Goal: Browse casually: Explore the website without a specific task or goal

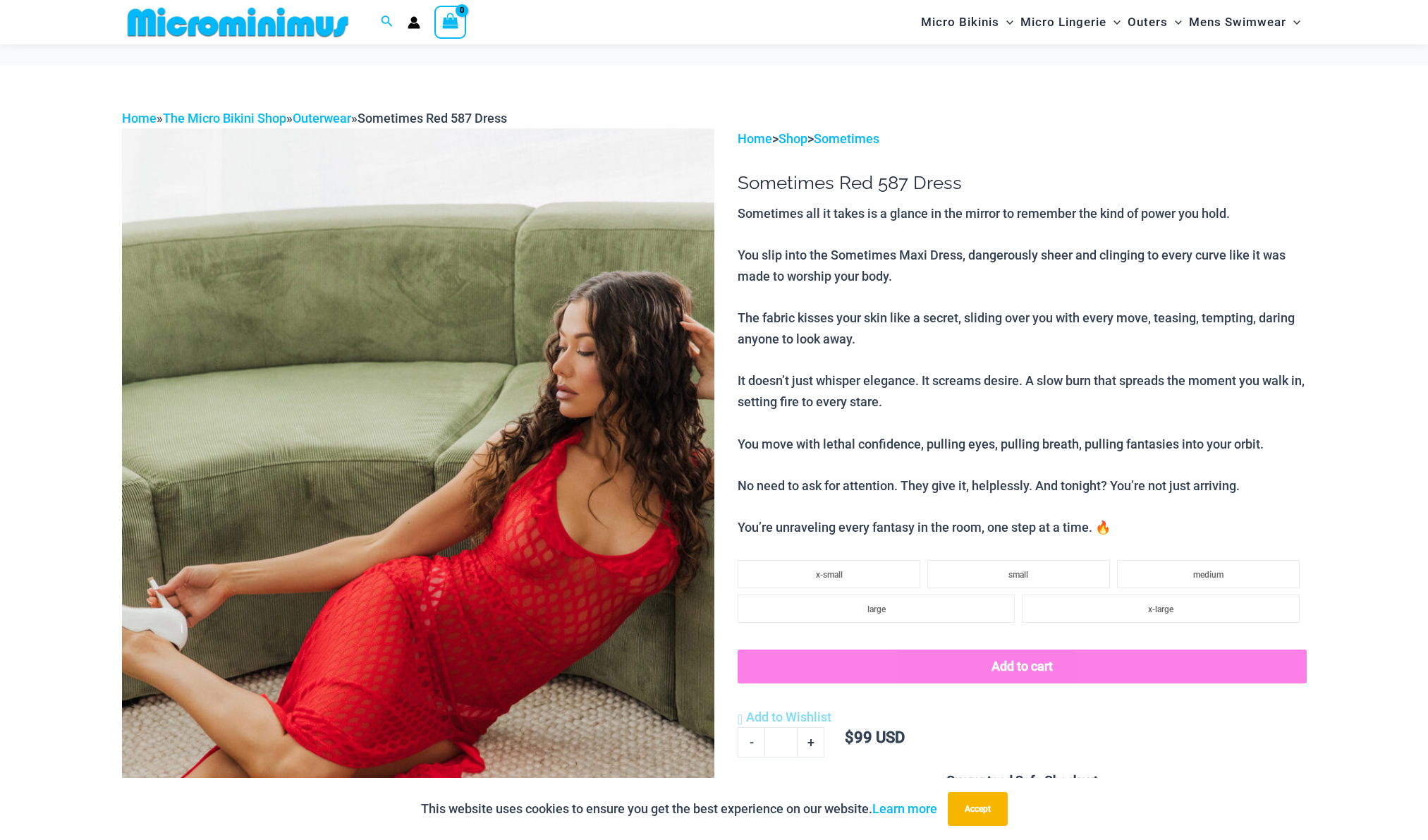
scroll to position [756, 0]
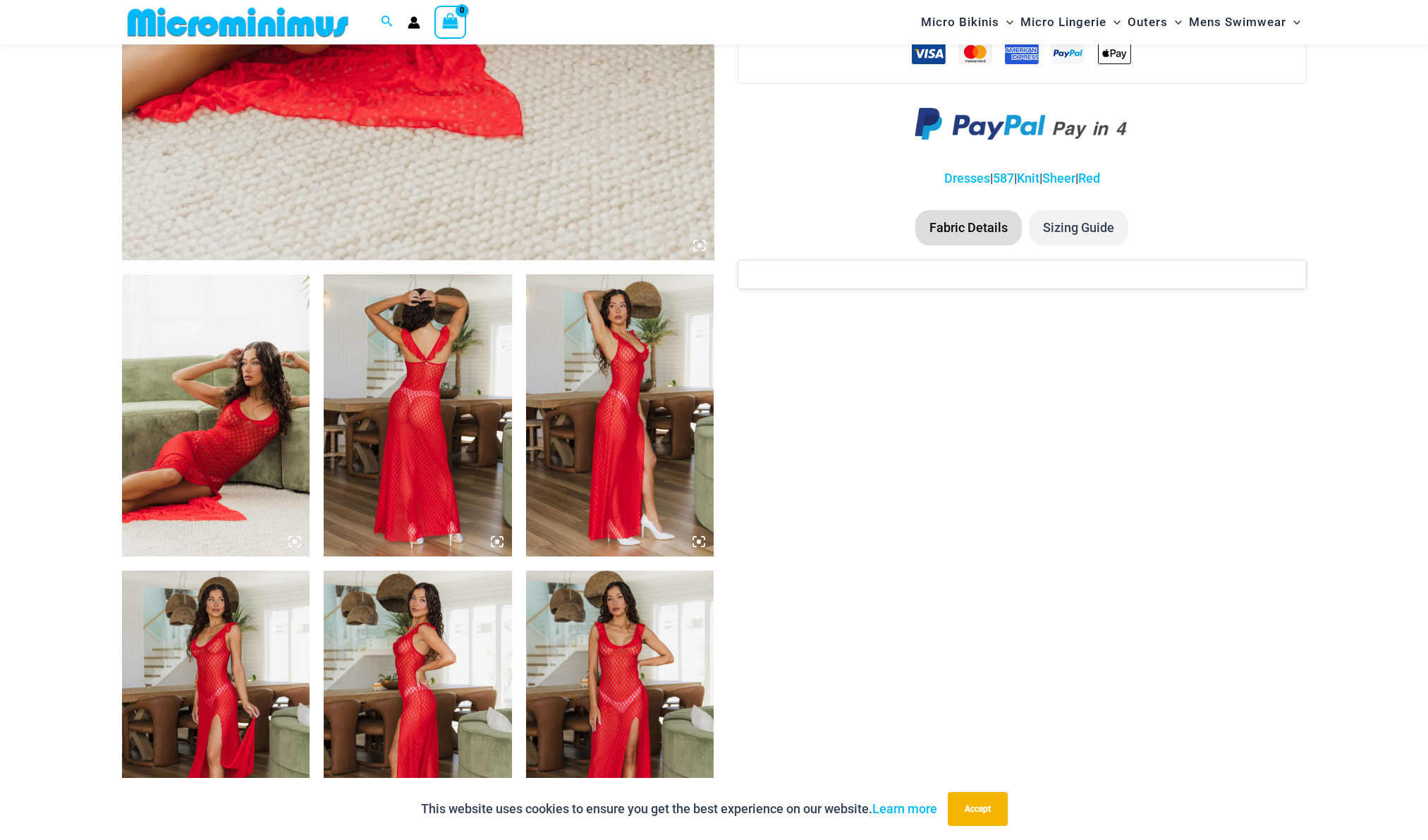
click at [181, 424] on img at bounding box center [216, 415] width 189 height 282
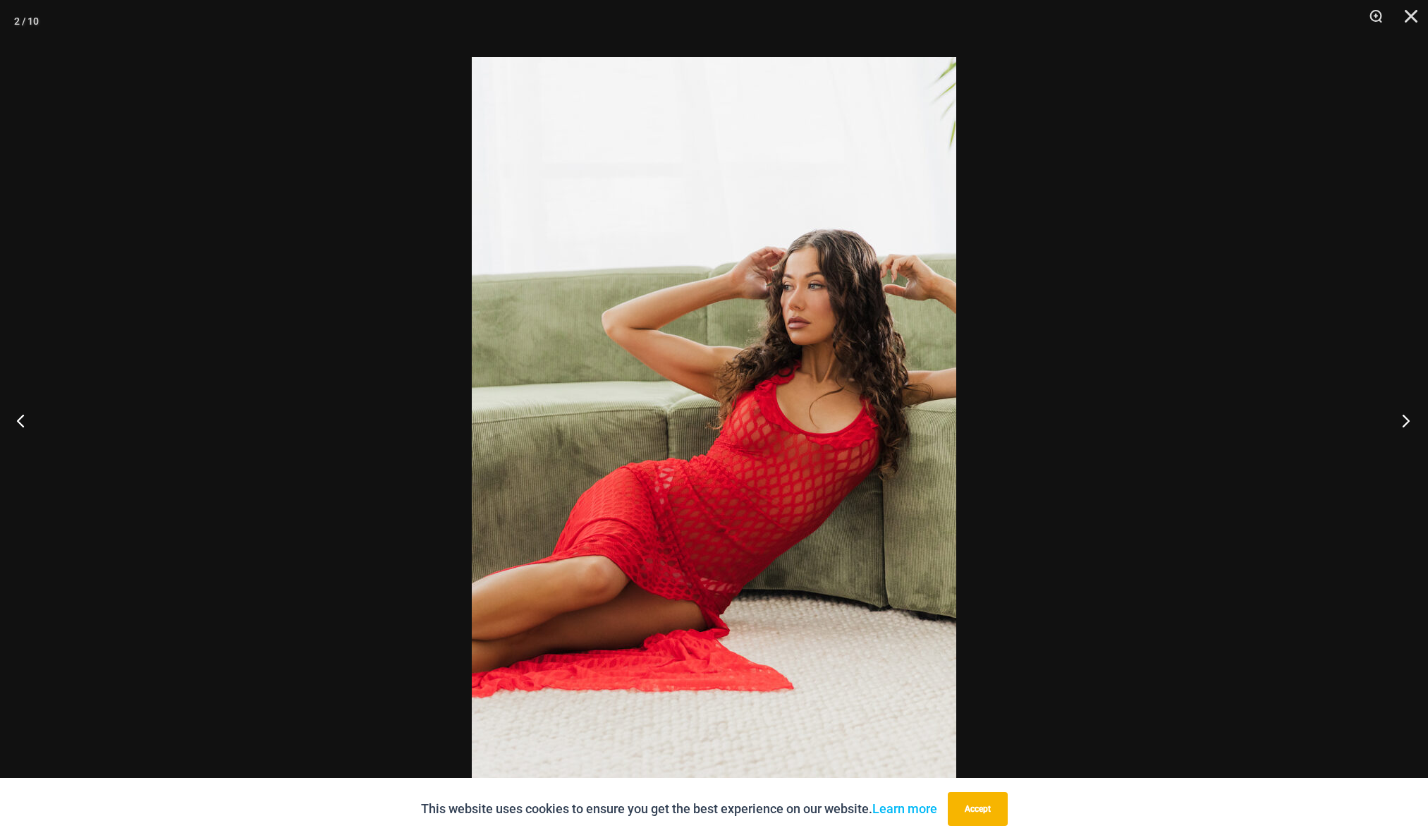
click at [1406, 424] on button "Next" at bounding box center [1401, 420] width 53 height 70
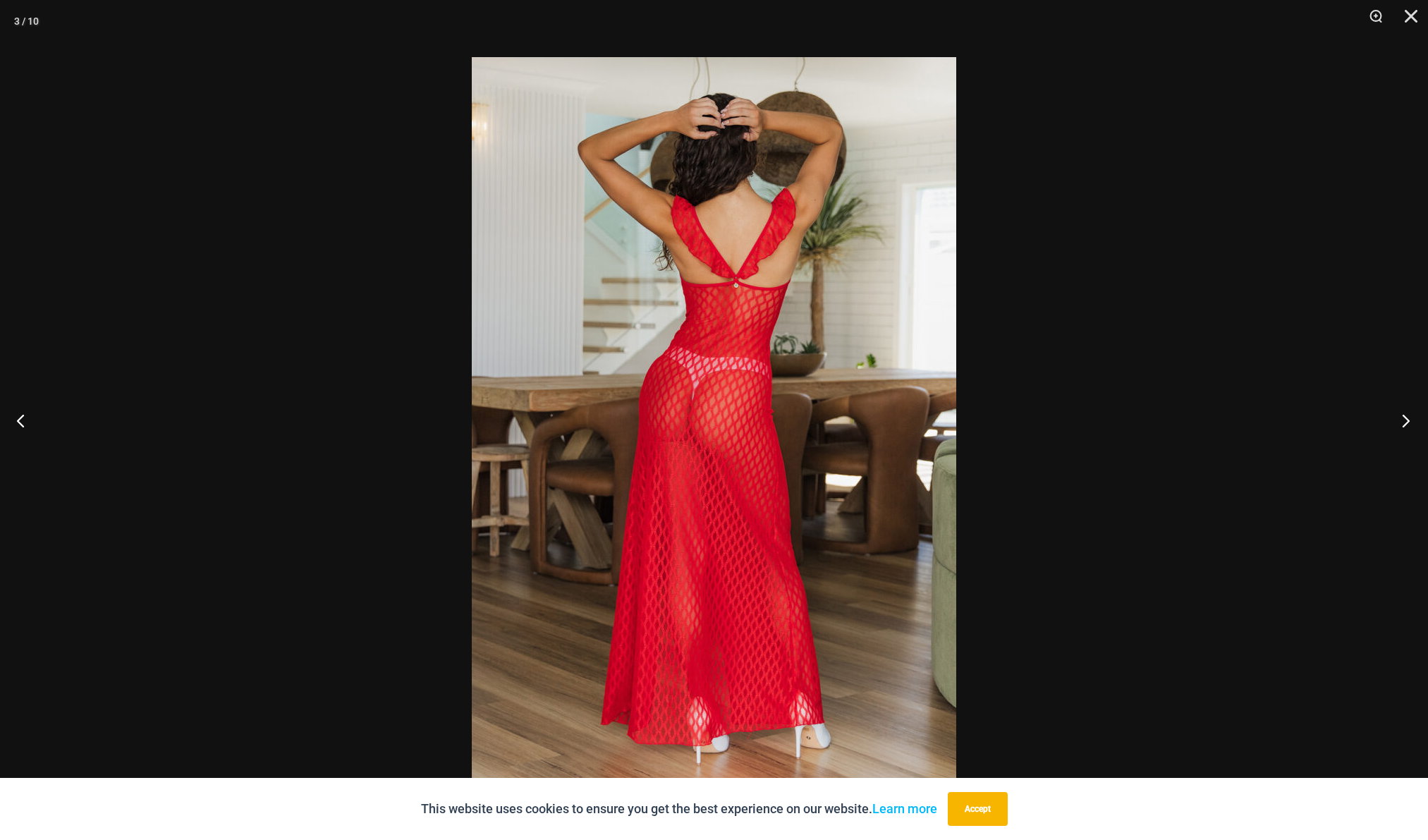
click at [1408, 425] on button "Next" at bounding box center [1401, 420] width 53 height 70
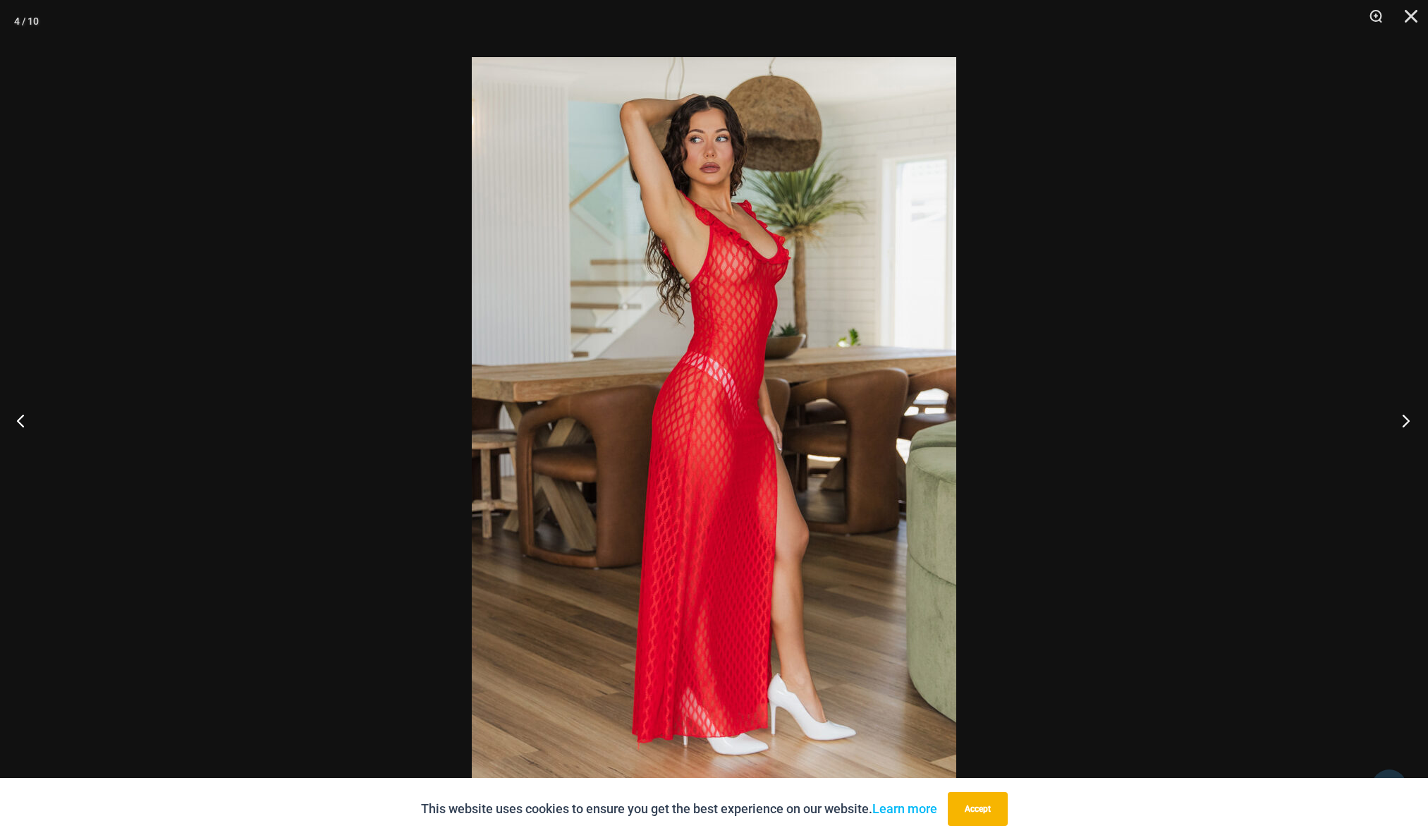
click at [1408, 425] on button "Next" at bounding box center [1401, 420] width 53 height 70
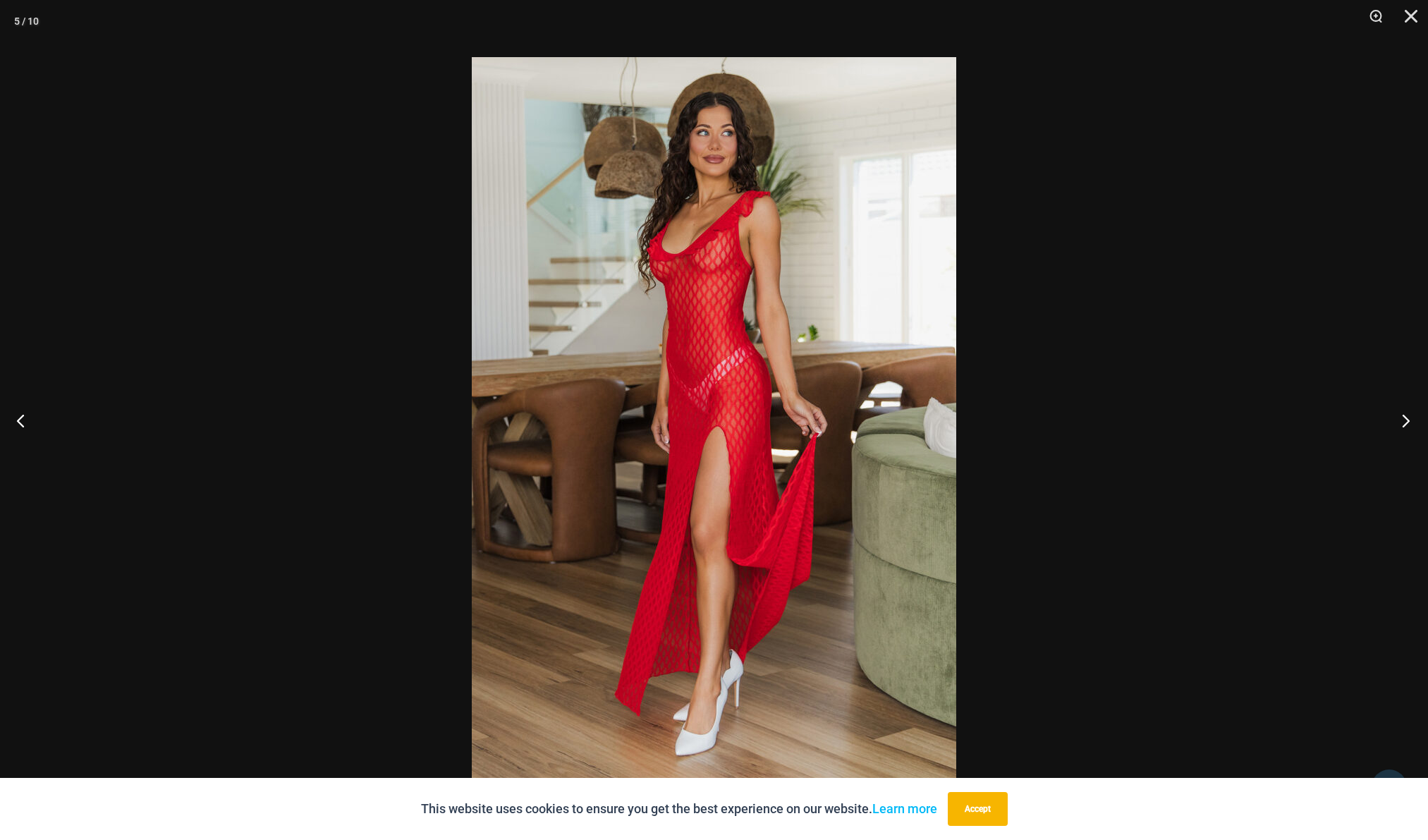
click at [1408, 425] on button "Next" at bounding box center [1401, 420] width 53 height 70
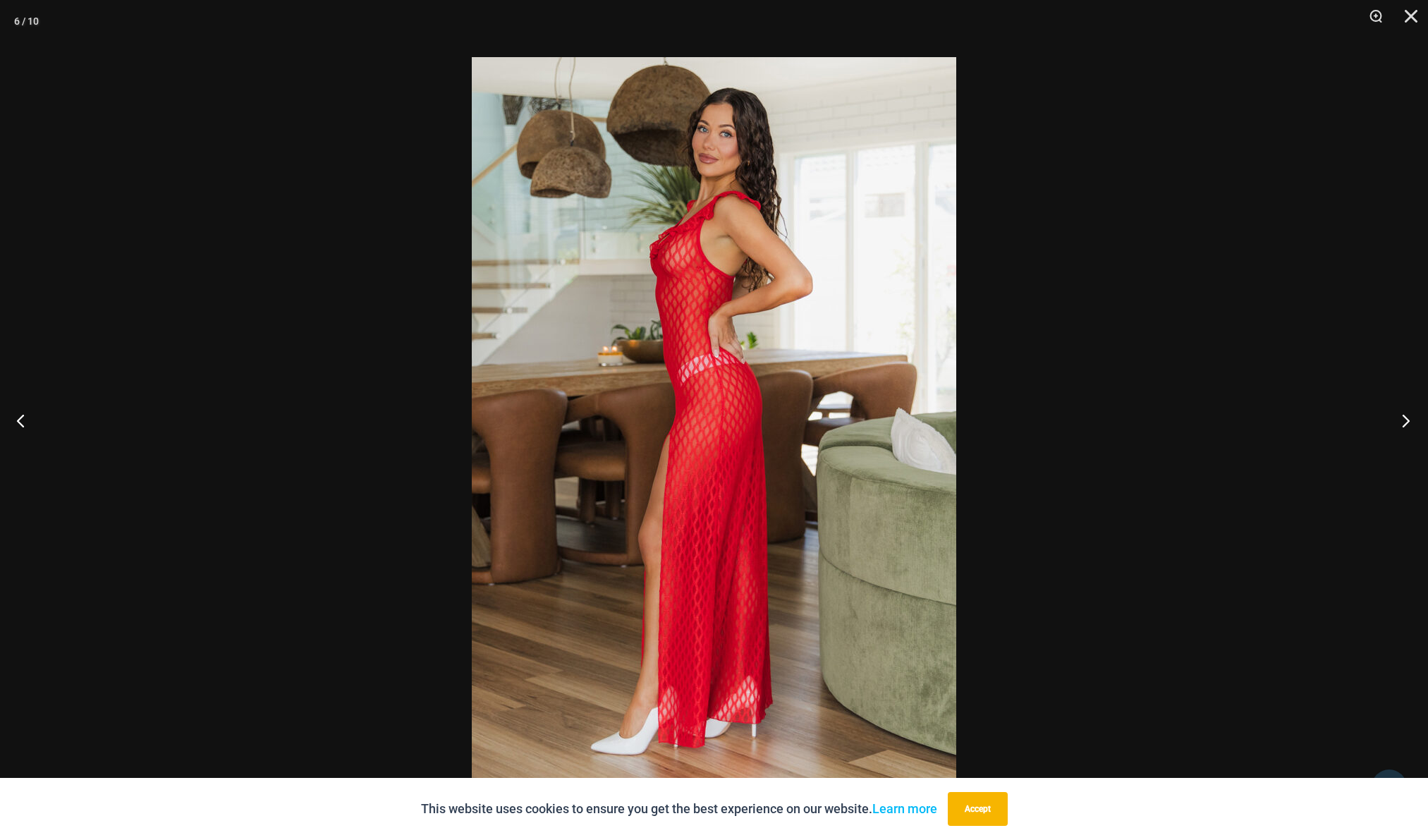
click at [1408, 425] on button "Next" at bounding box center [1401, 420] width 53 height 70
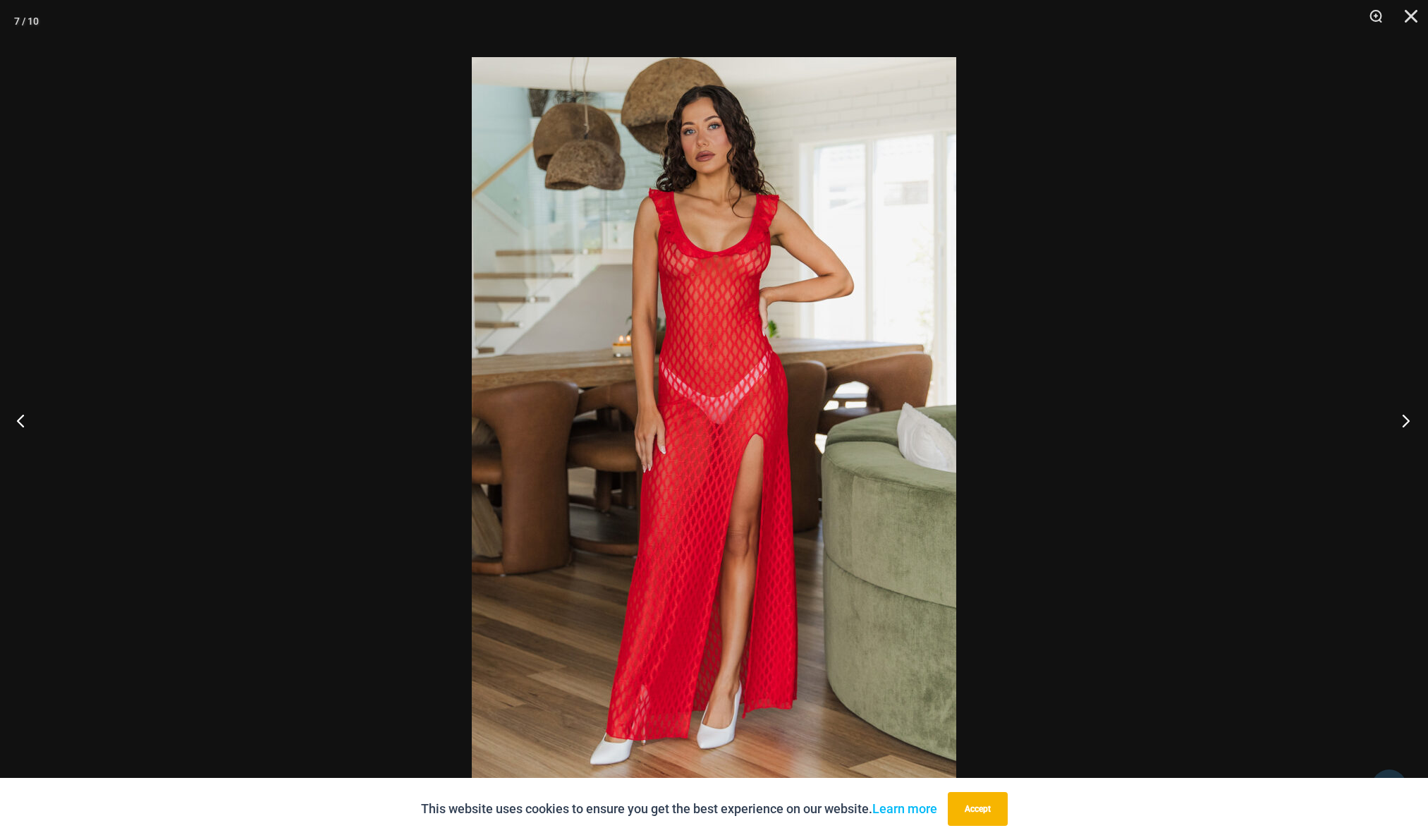
click at [1407, 425] on button "Next" at bounding box center [1401, 420] width 53 height 70
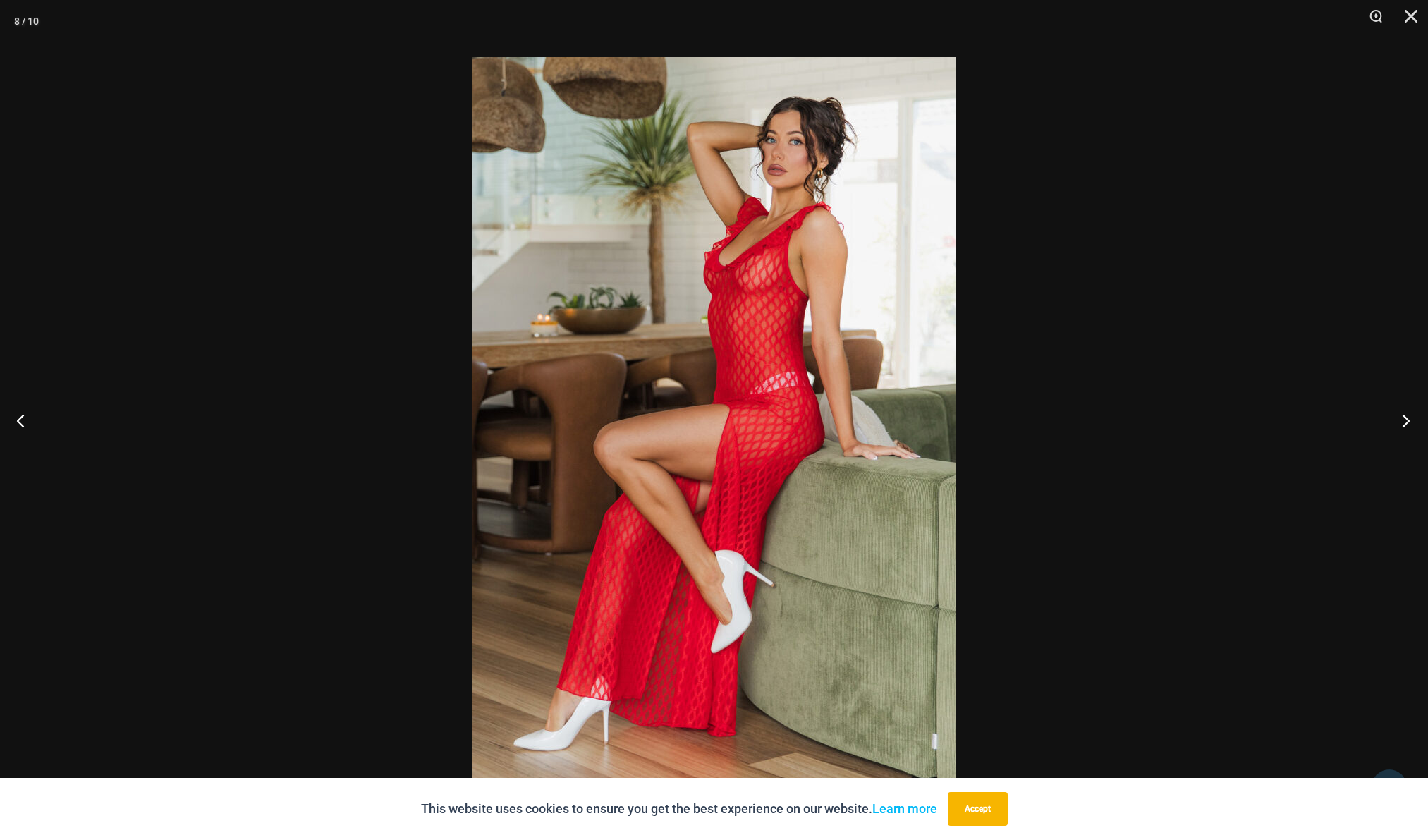
click at [1407, 425] on button "Next" at bounding box center [1401, 420] width 53 height 70
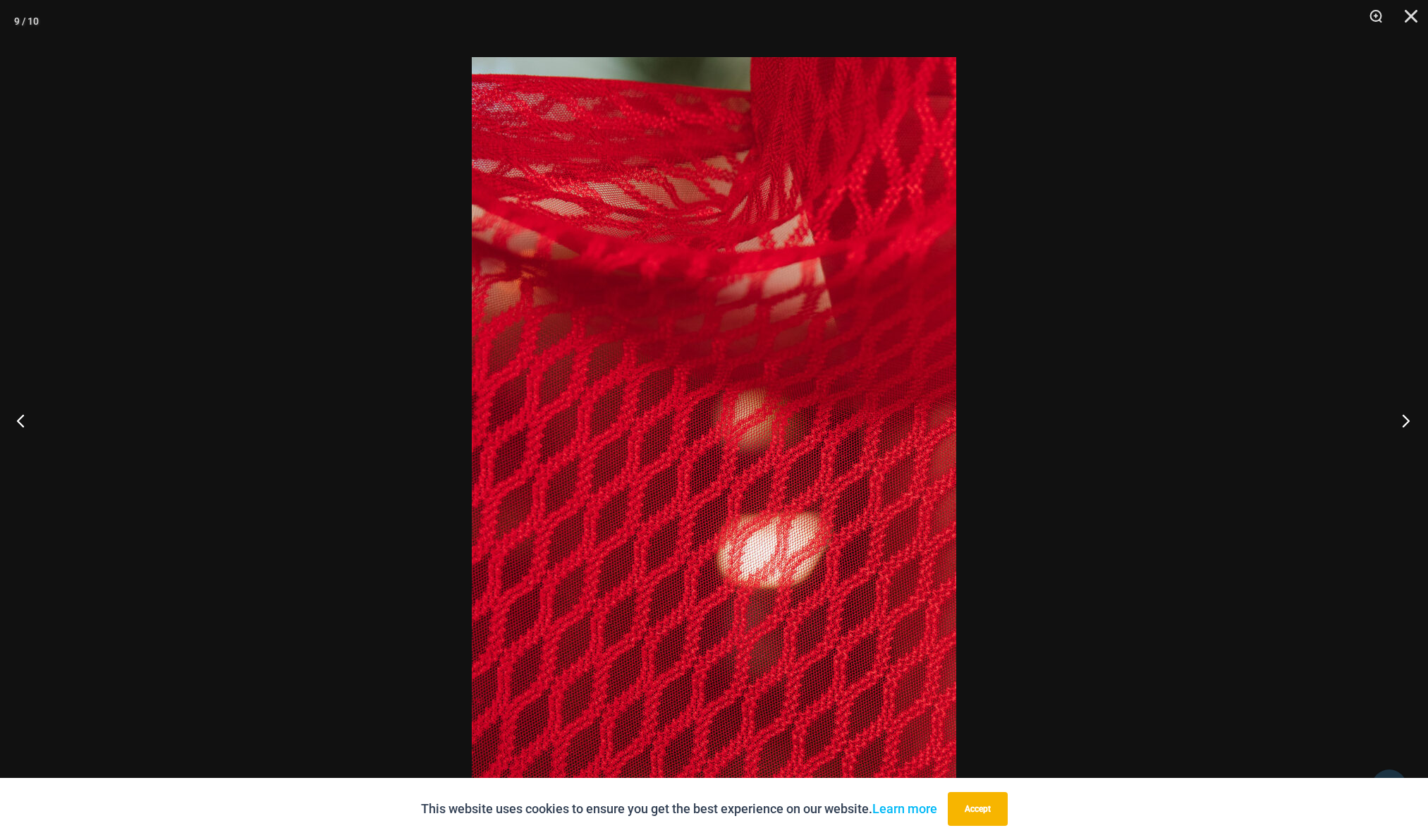
click at [1407, 424] on button "Next" at bounding box center [1401, 420] width 53 height 70
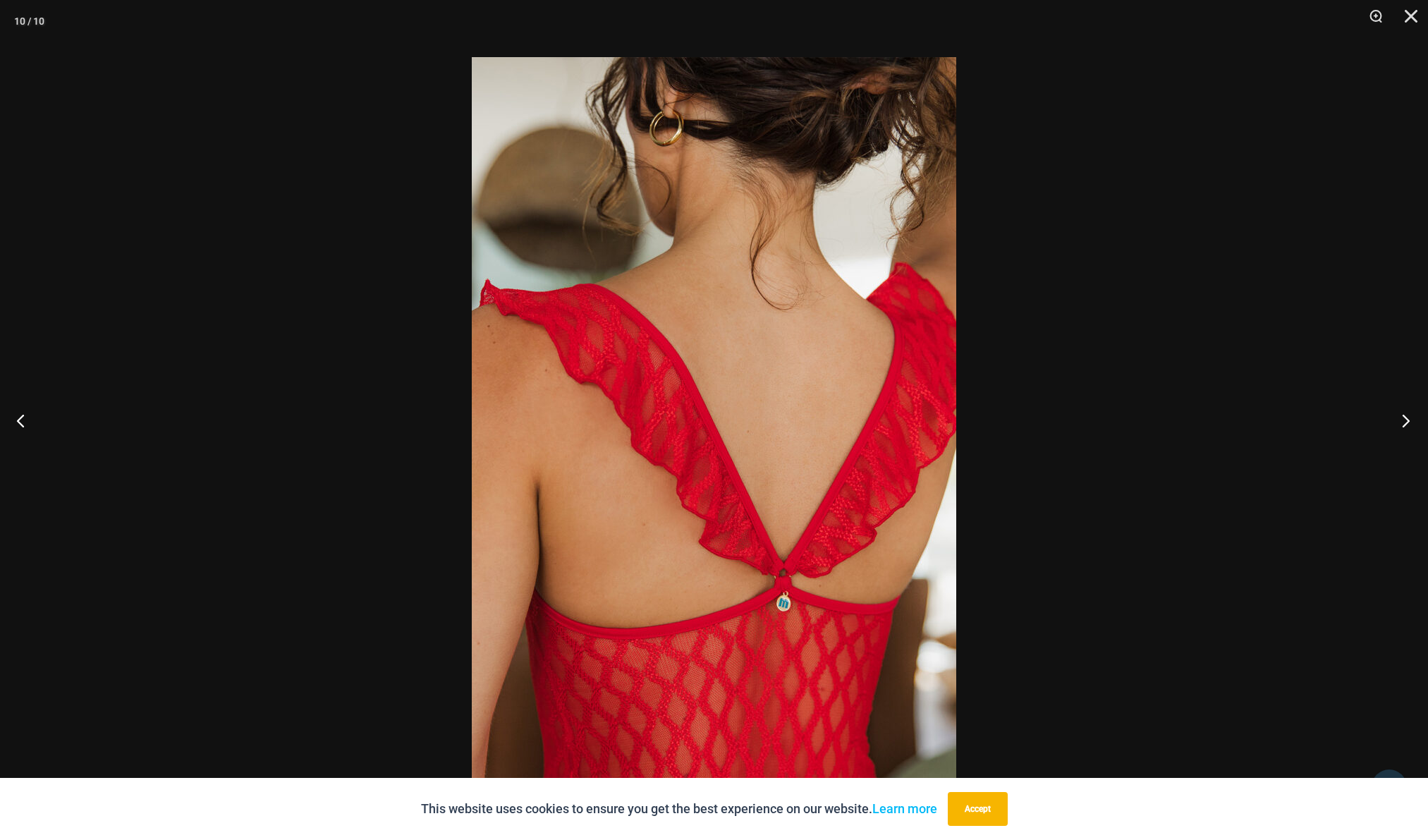
click at [1407, 423] on button "Next" at bounding box center [1401, 420] width 53 height 70
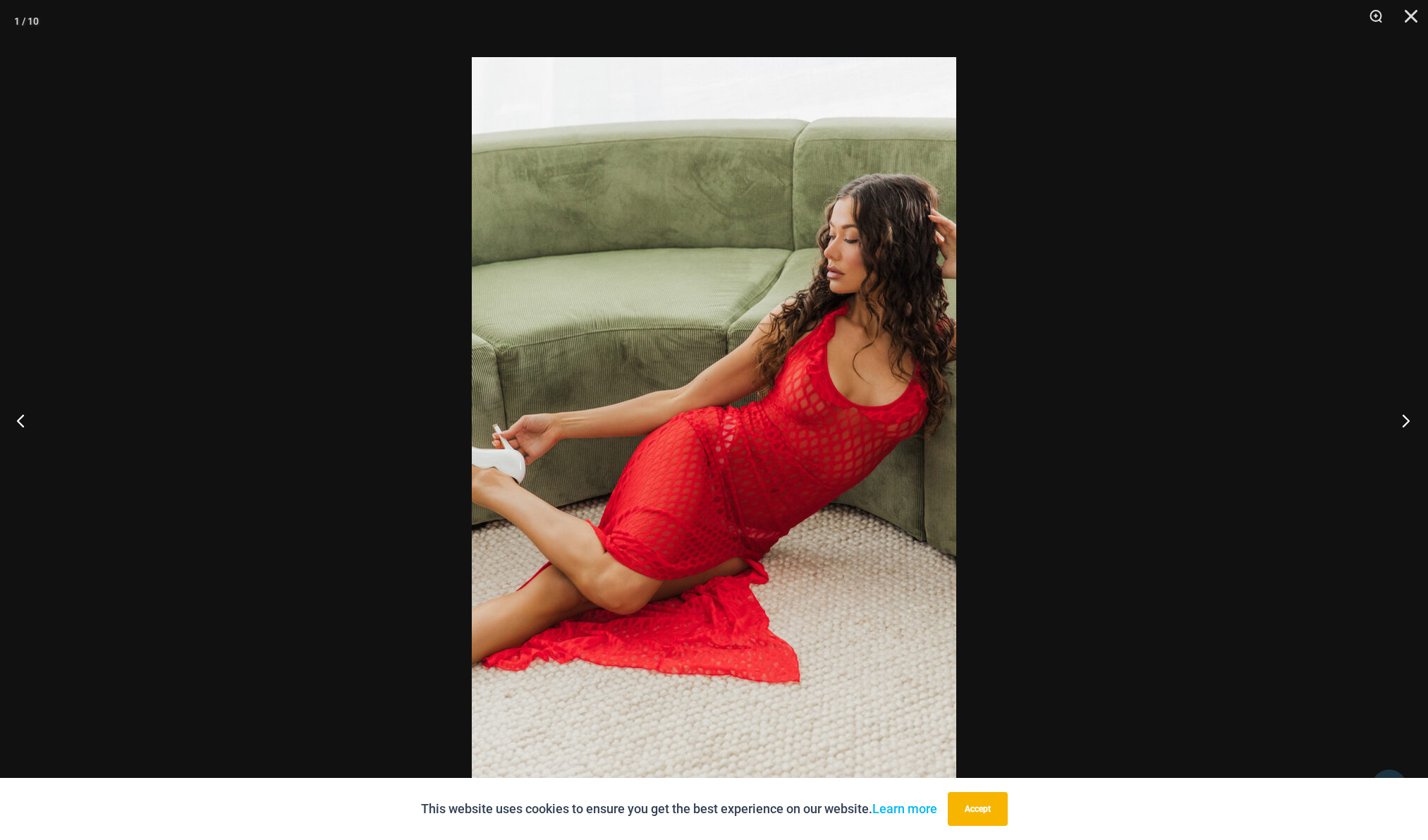
click at [1407, 423] on button "Next" at bounding box center [1401, 420] width 53 height 70
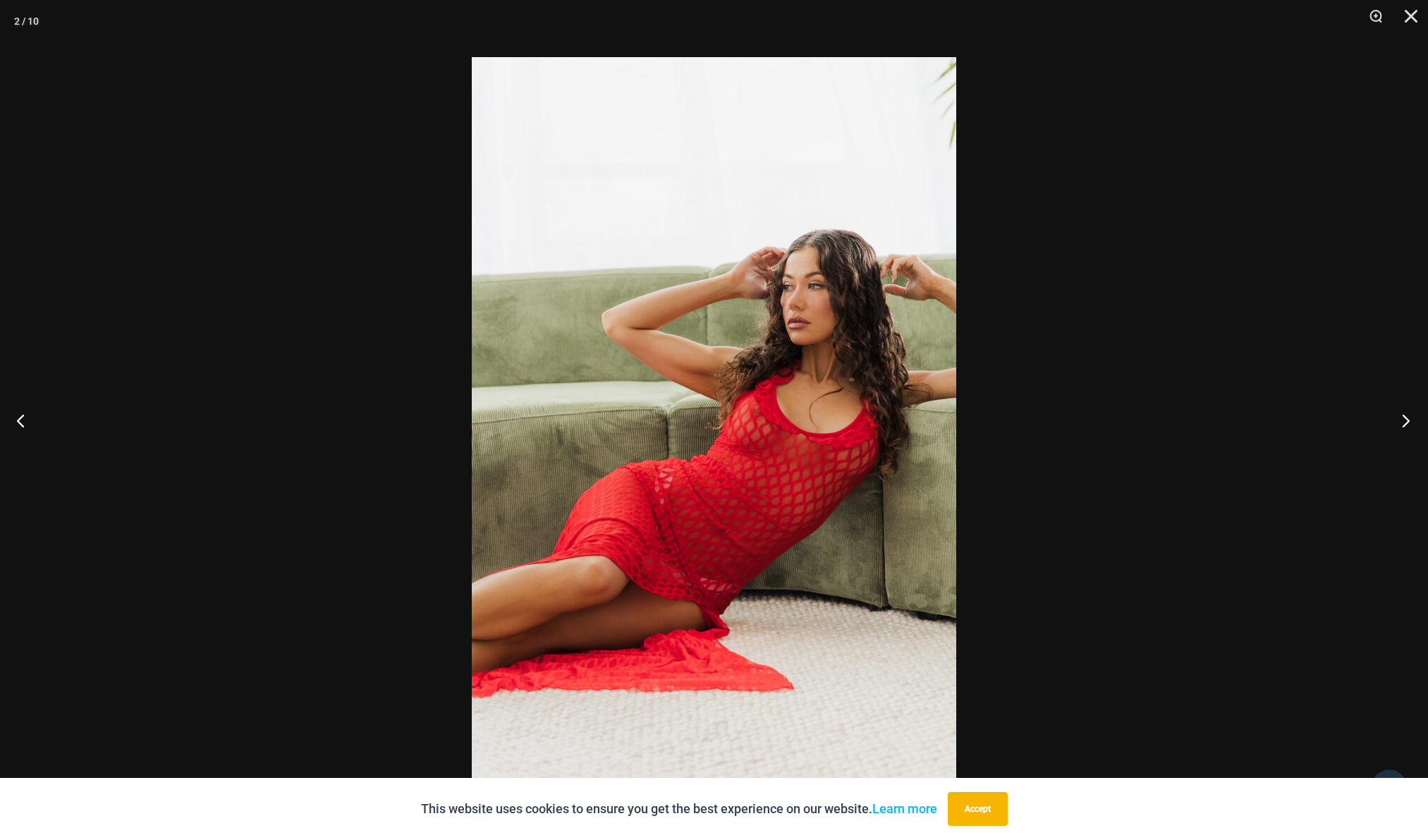
click at [1407, 423] on button "Next" at bounding box center [1401, 420] width 53 height 70
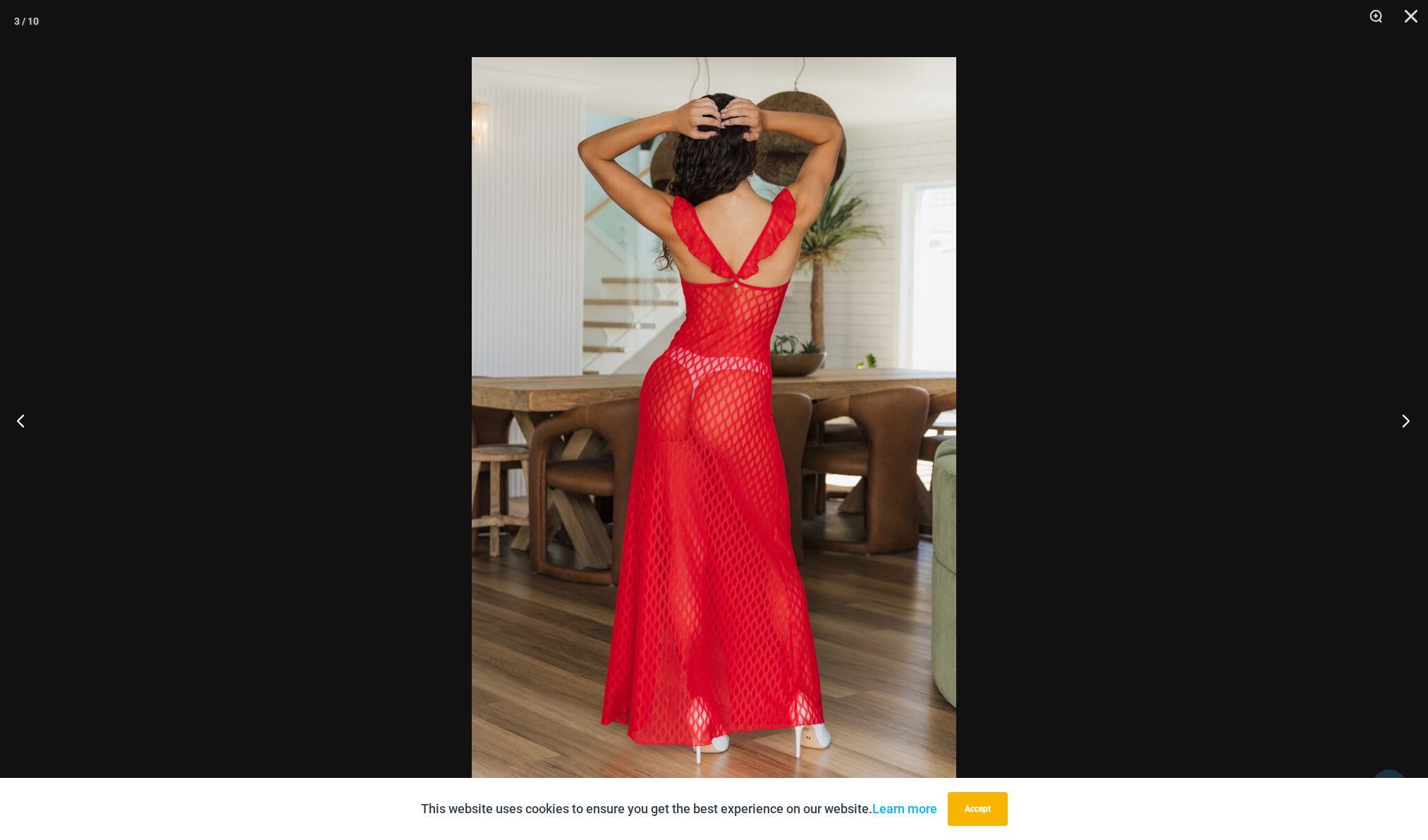
click at [1407, 423] on button "Next" at bounding box center [1401, 420] width 53 height 70
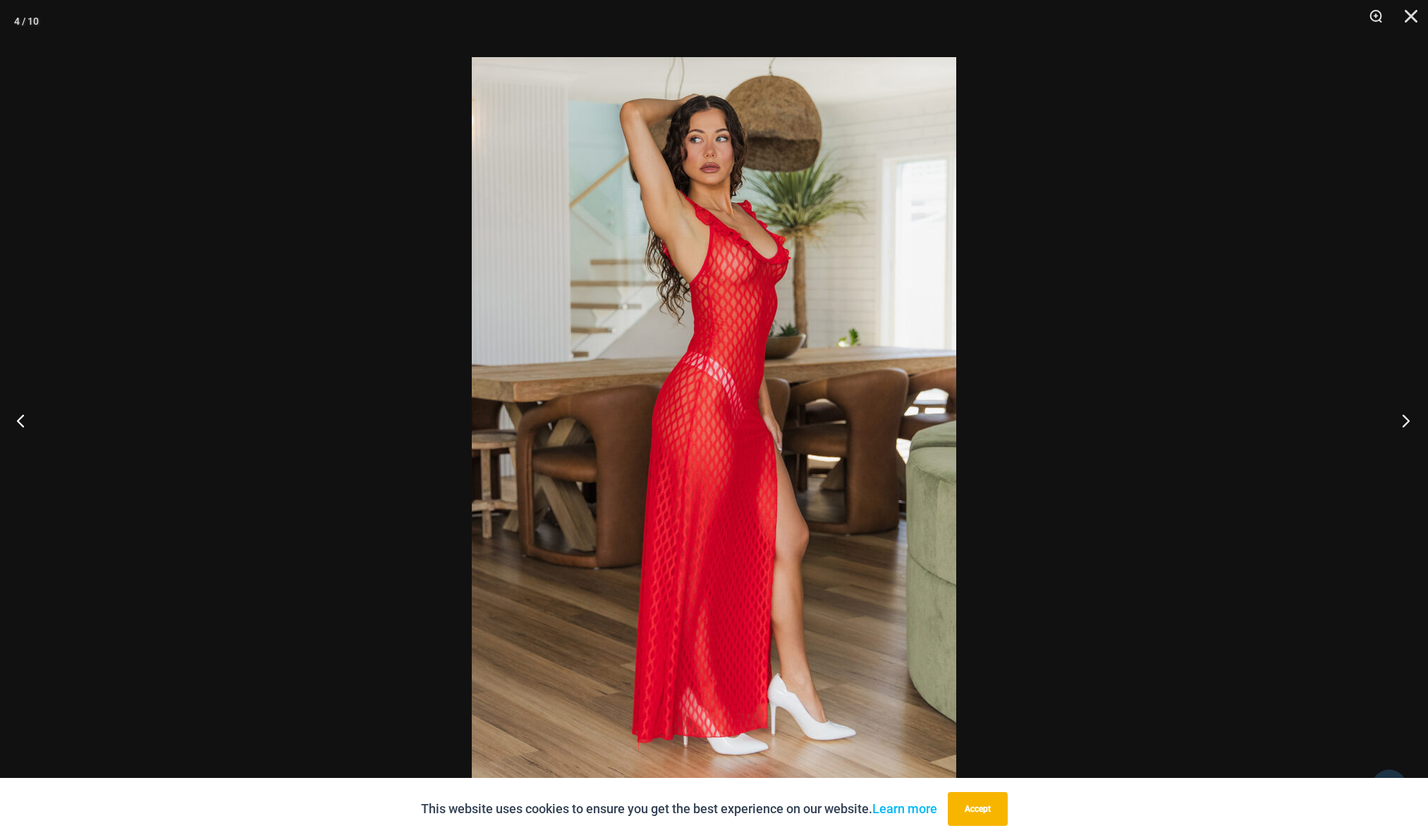
click at [1407, 423] on button "Next" at bounding box center [1401, 420] width 53 height 70
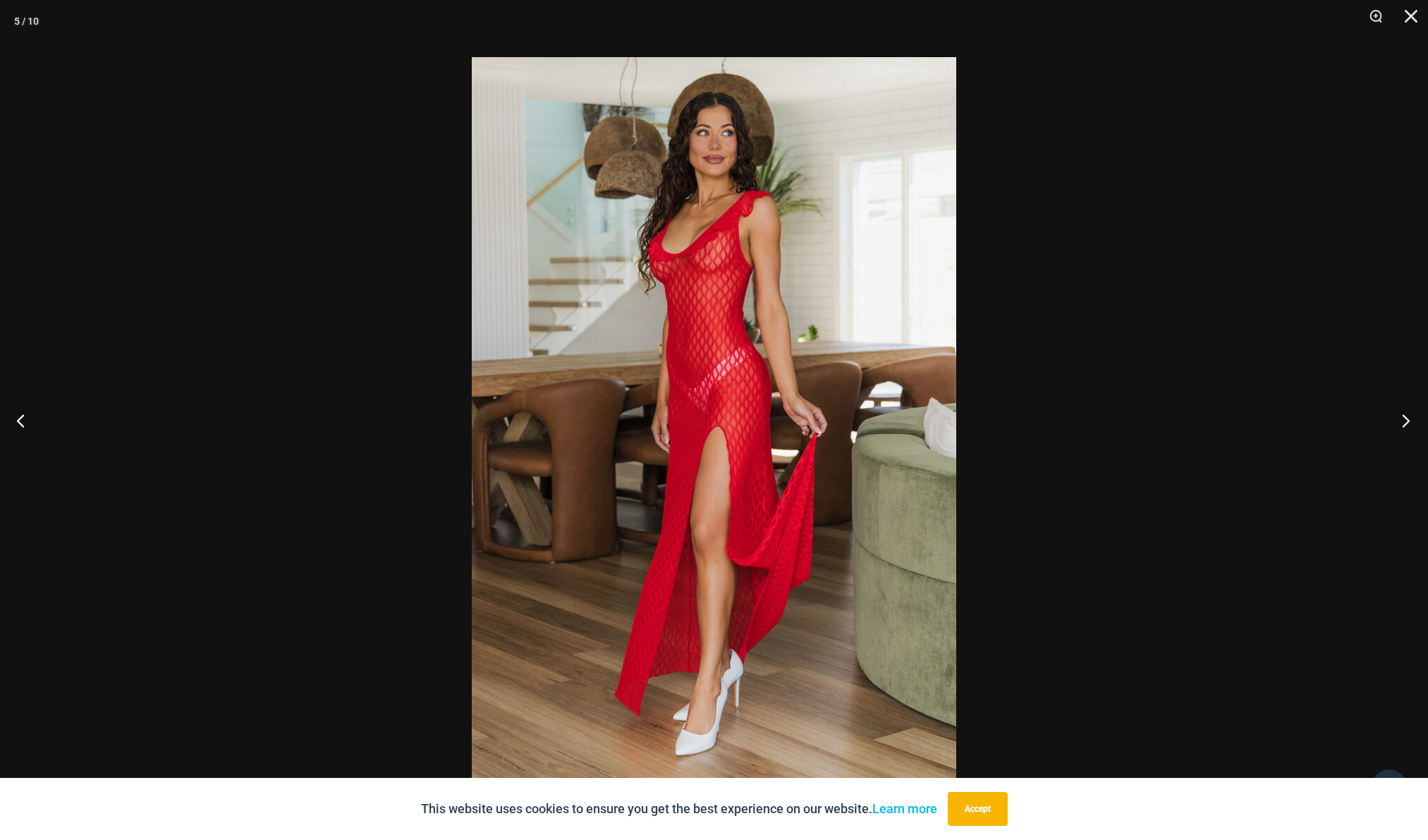
click at [1407, 423] on button "Next" at bounding box center [1401, 420] width 53 height 70
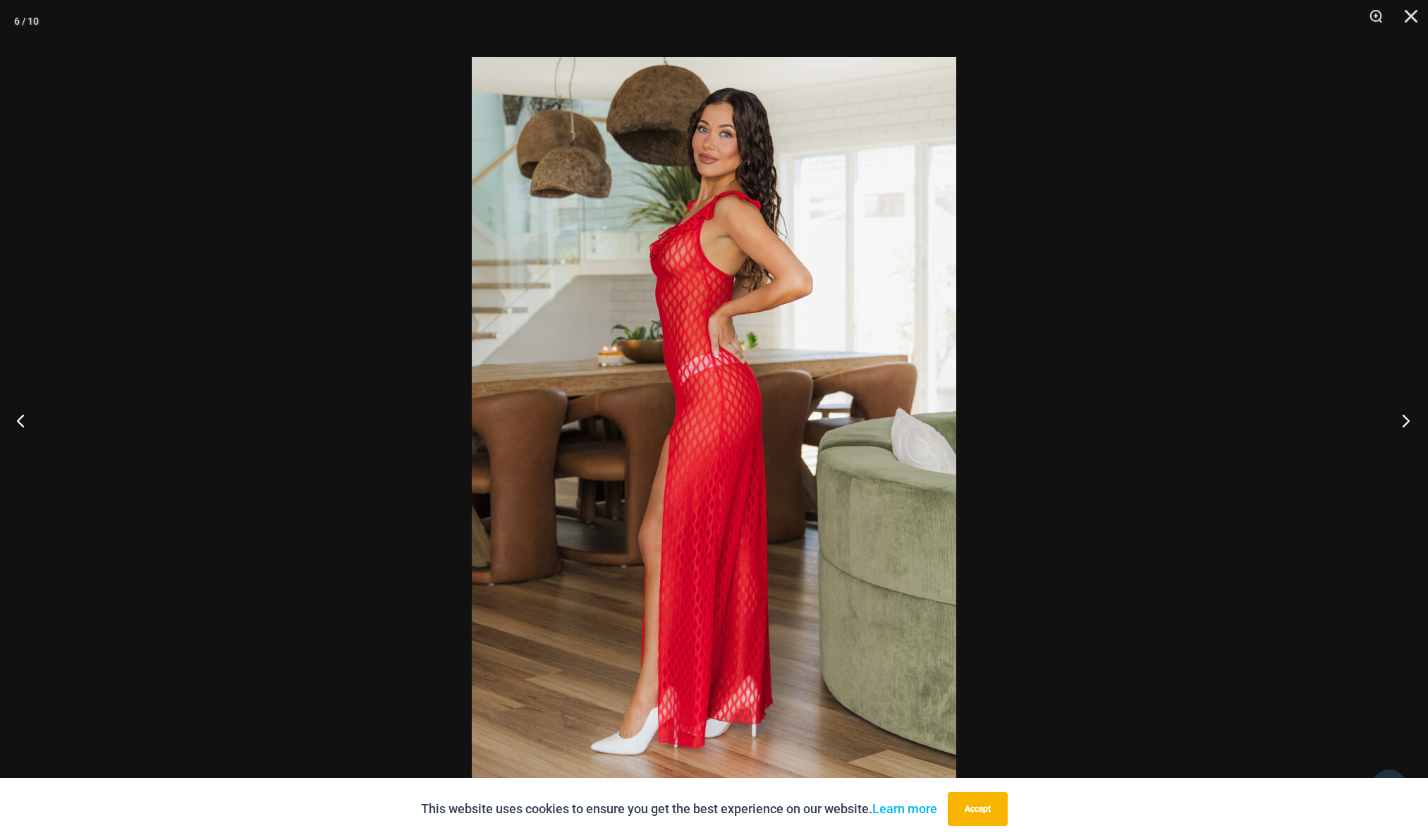
click at [1407, 423] on button "Next" at bounding box center [1401, 420] width 53 height 70
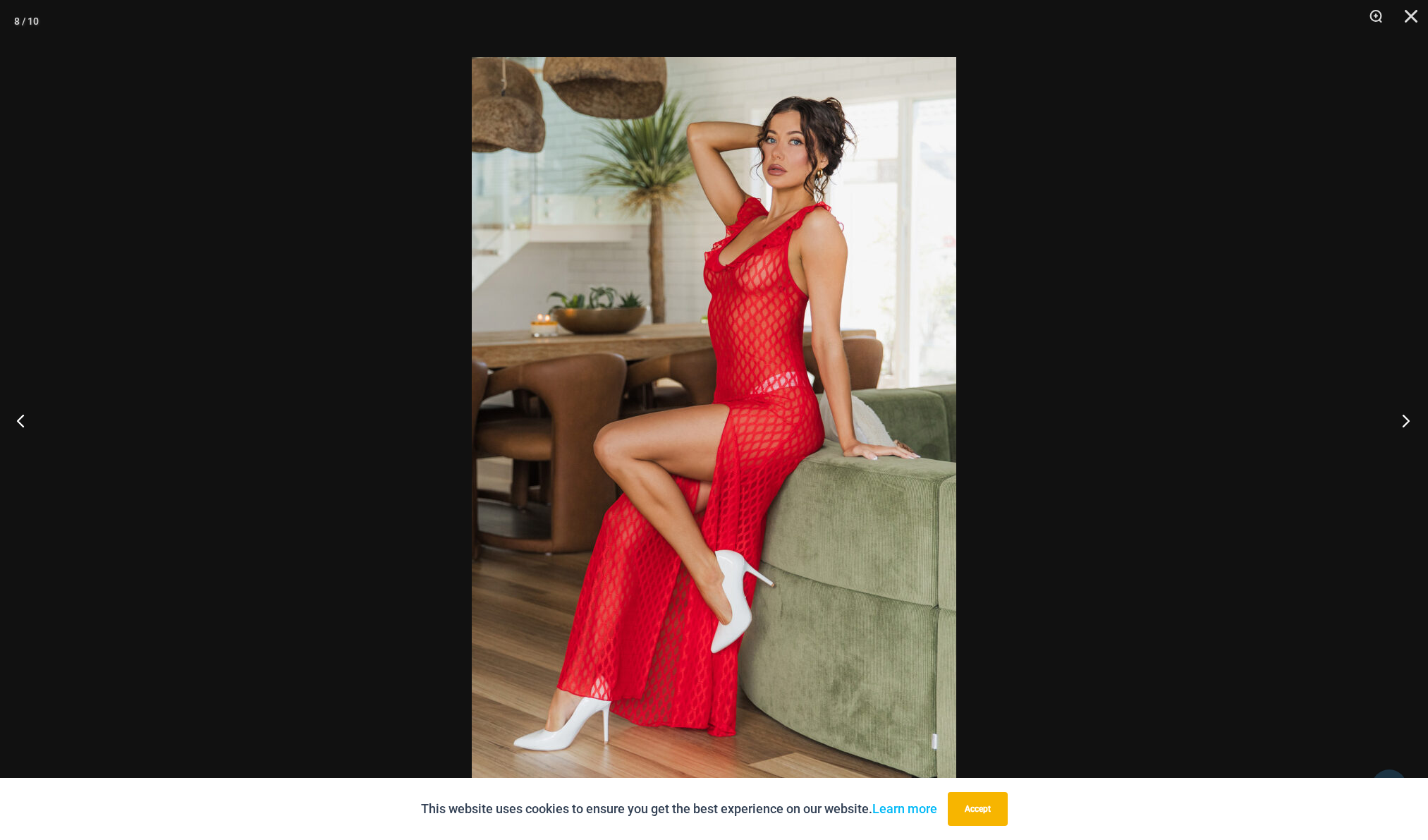
click at [1407, 423] on button "Next" at bounding box center [1401, 420] width 53 height 70
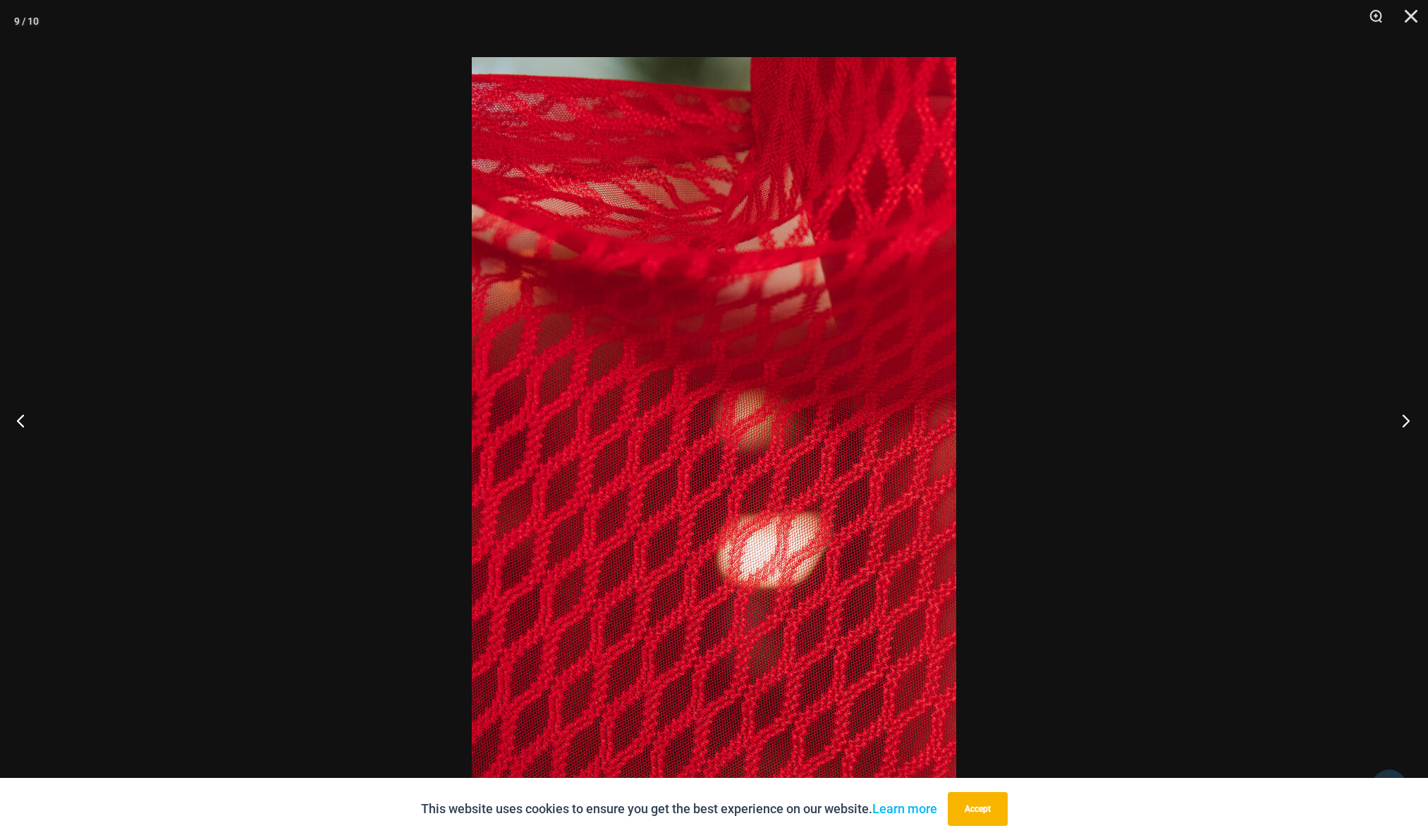
click at [1407, 423] on button "Next" at bounding box center [1401, 420] width 53 height 70
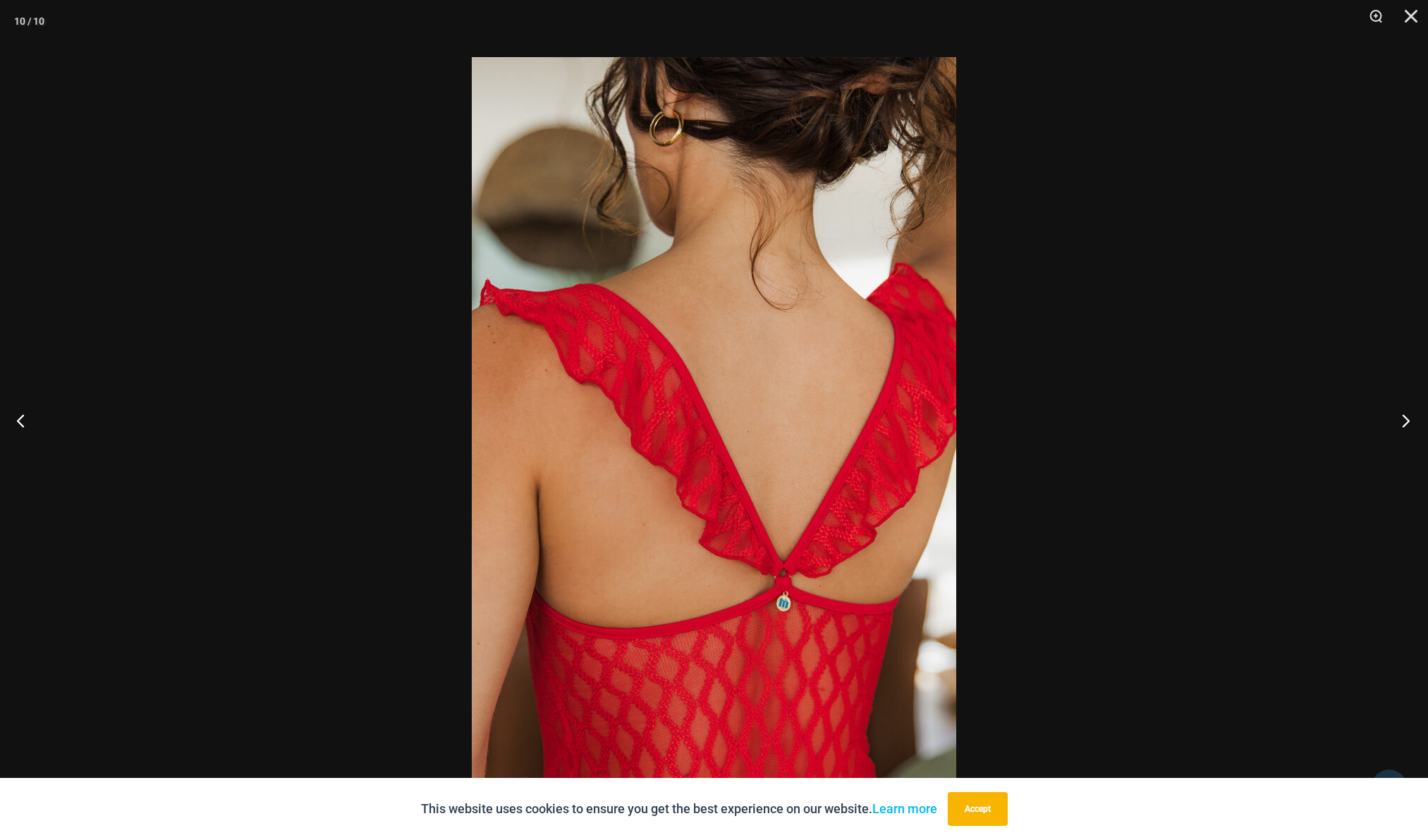
click at [1407, 423] on button "Next" at bounding box center [1401, 420] width 53 height 70
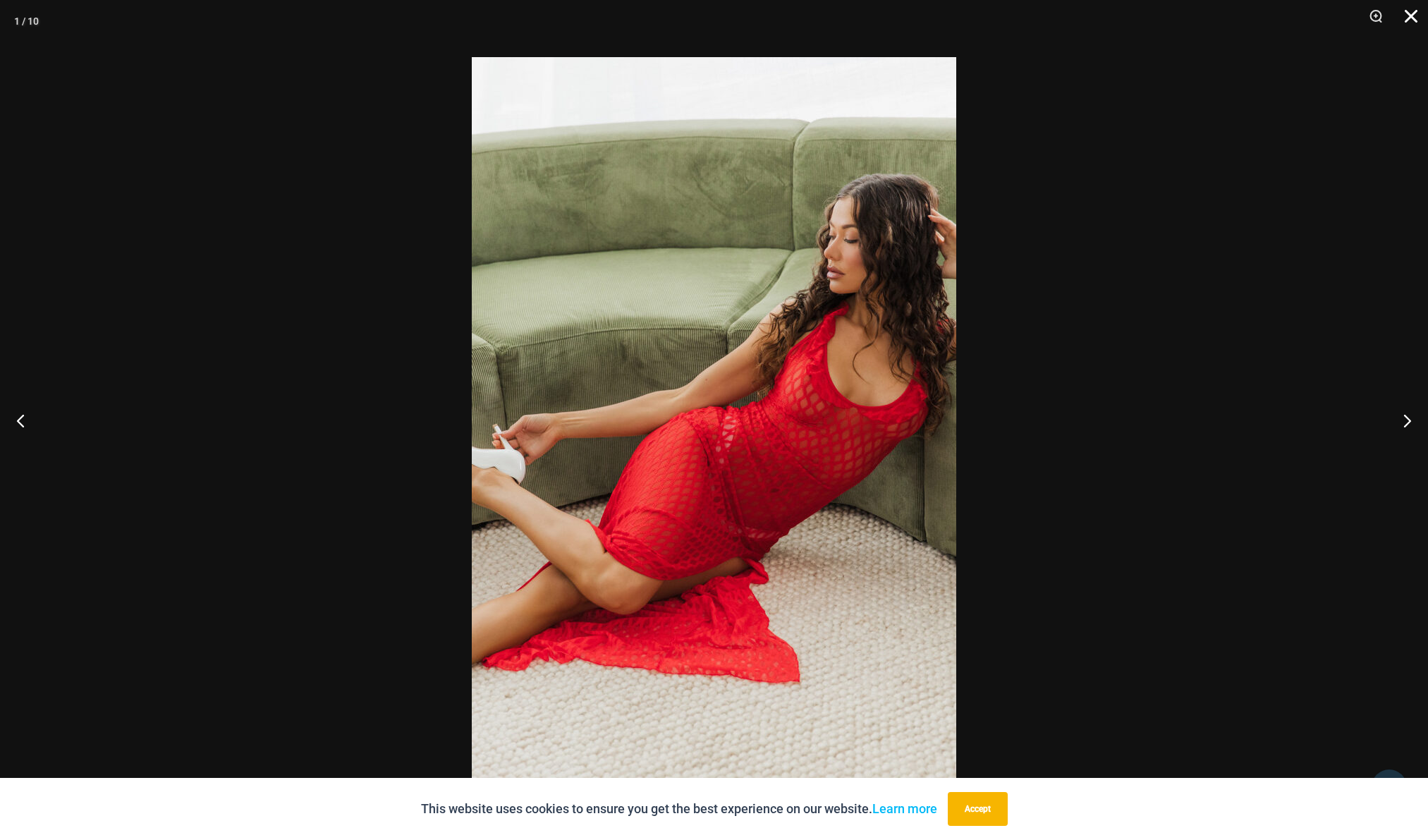
click at [1414, 19] on button "Close" at bounding box center [1406, 21] width 36 height 42
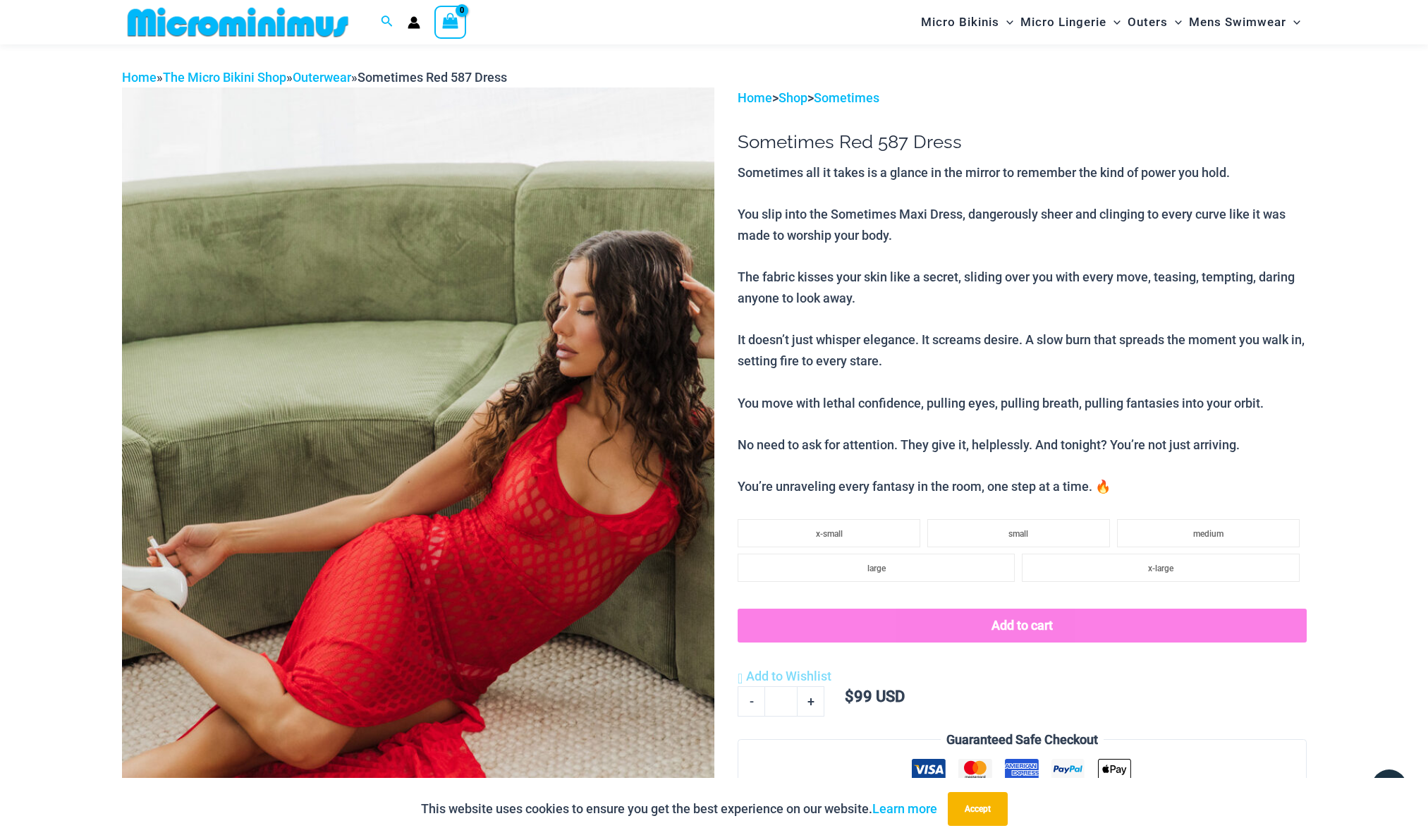
scroll to position [0, 0]
